Goal: Find specific page/section

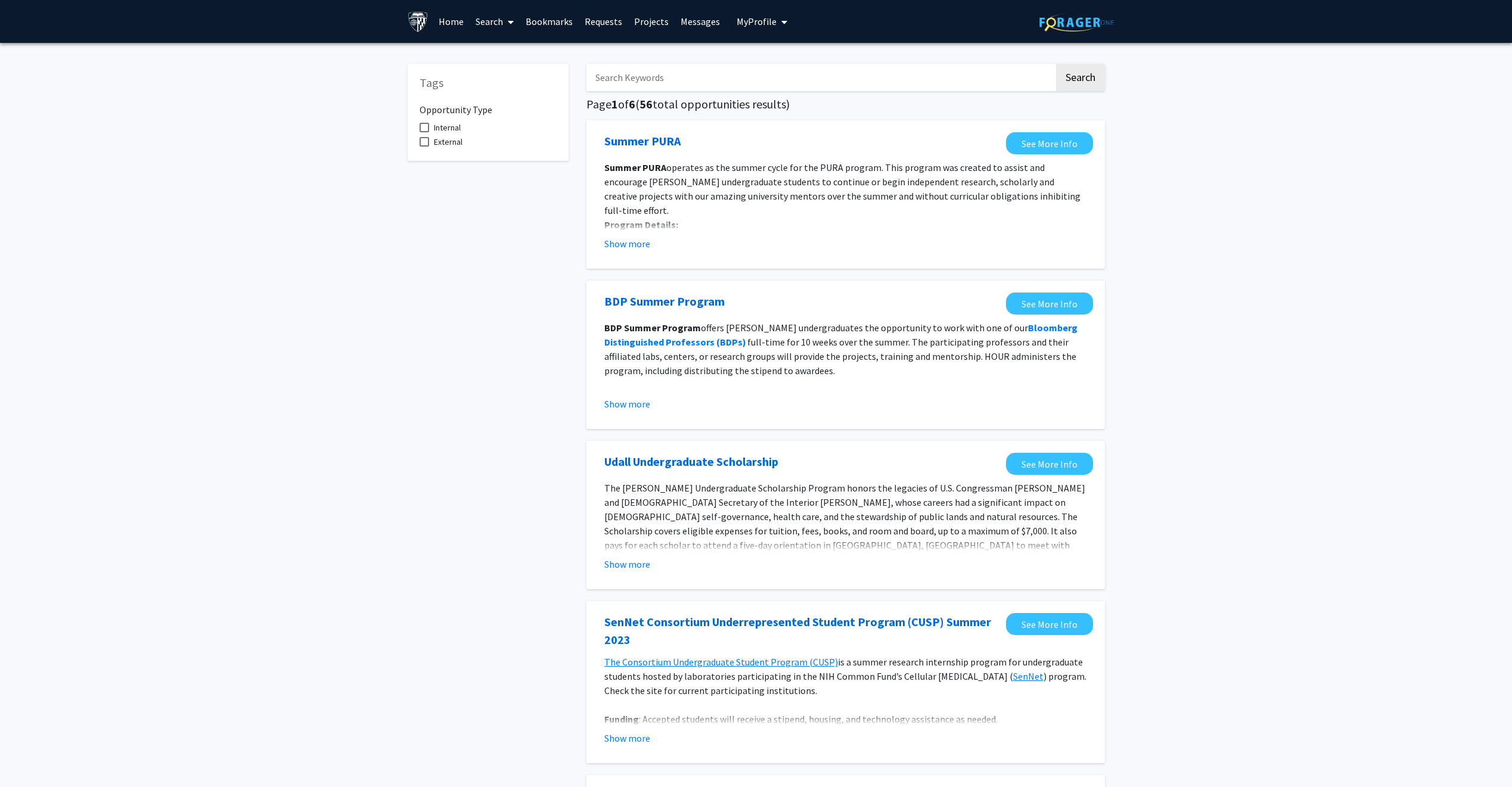
click at [425, 130] on span at bounding box center [424, 128] width 9 height 9
click at [425, 132] on input "Internal" at bounding box center [424, 132] width 1 height 1
checkbox input "true"
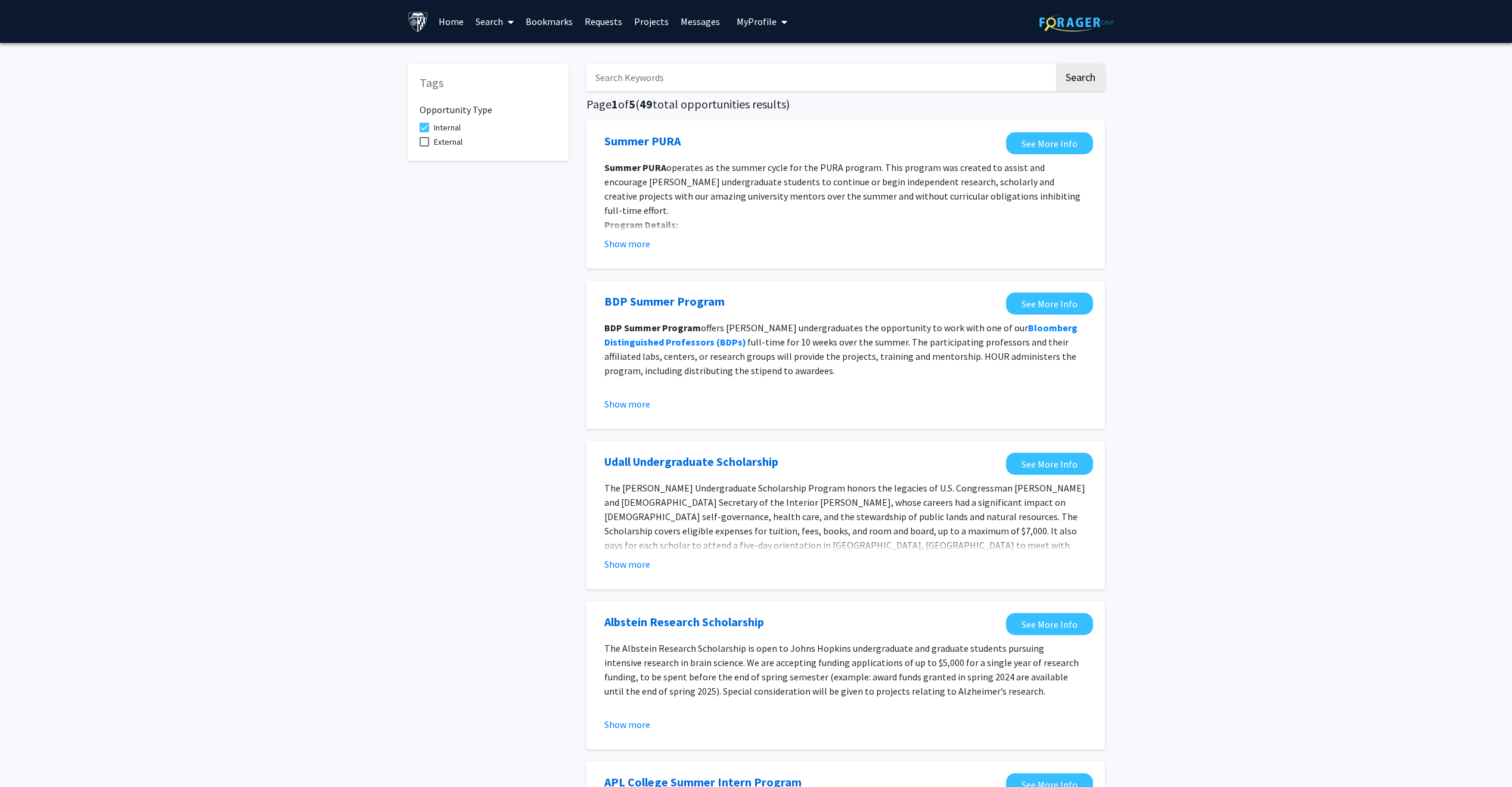
click at [423, 144] on span at bounding box center [424, 142] width 9 height 9
click at [424, 146] on input "External" at bounding box center [424, 146] width 1 height 1
checkbox input "true"
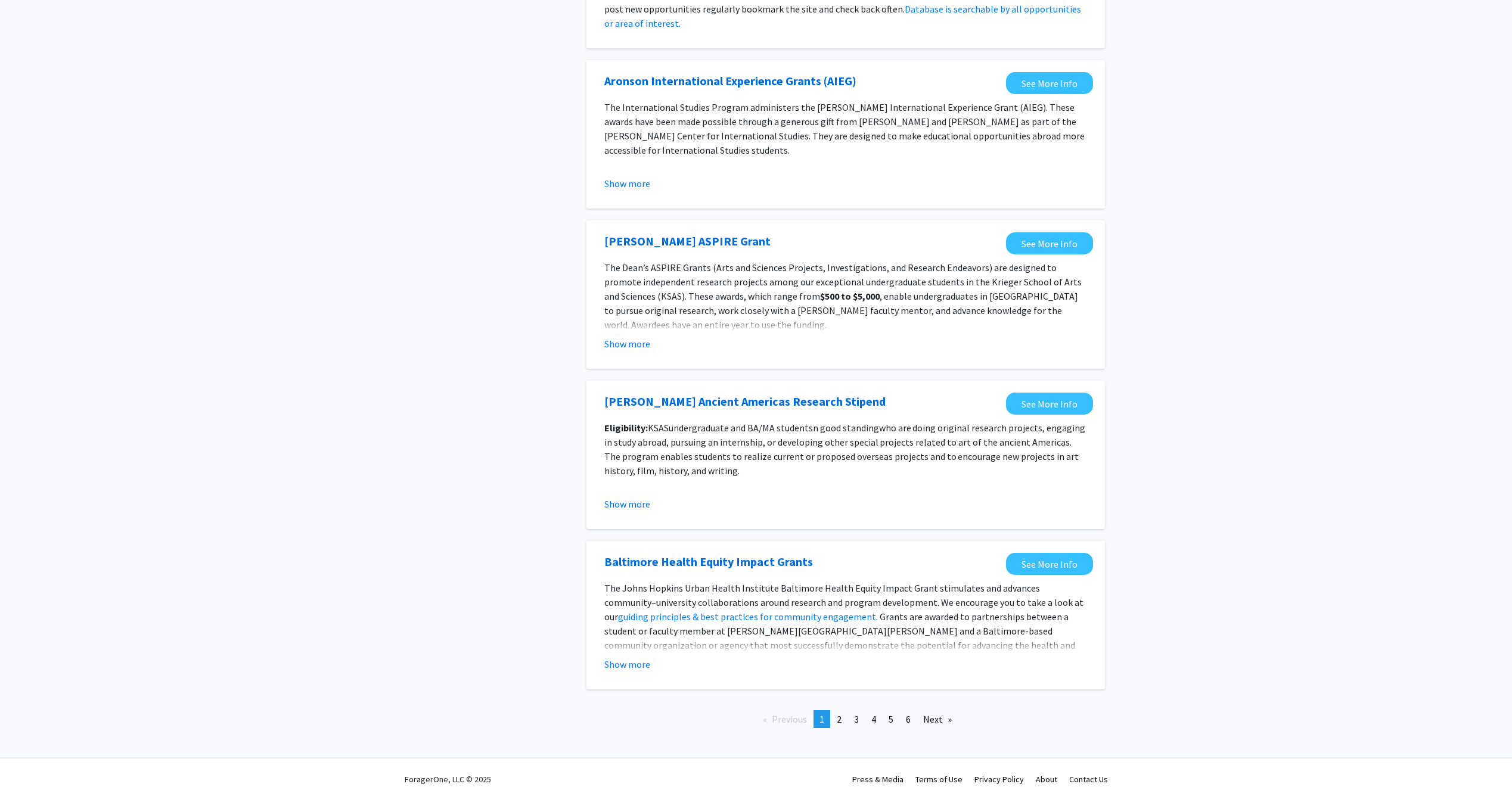
scroll to position [1001, 0]
